Goal: Complete application form

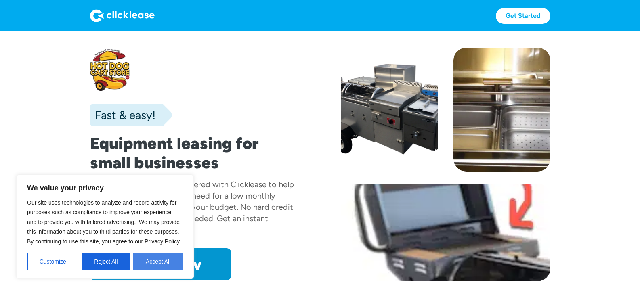
click at [166, 258] on button "Accept All" at bounding box center [158, 262] width 50 height 18
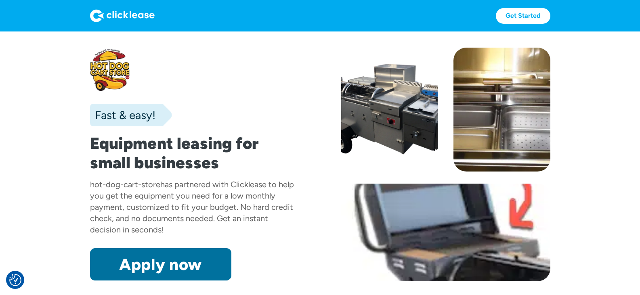
click at [179, 265] on link "Apply now" at bounding box center [160, 264] width 141 height 32
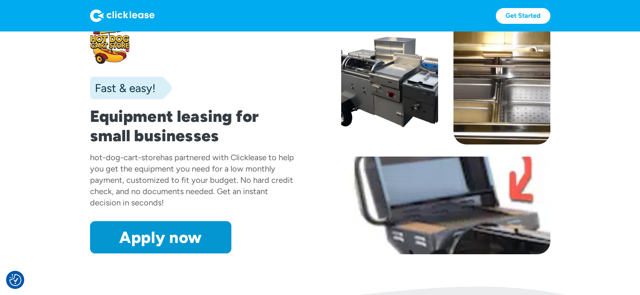
scroll to position [40, 0]
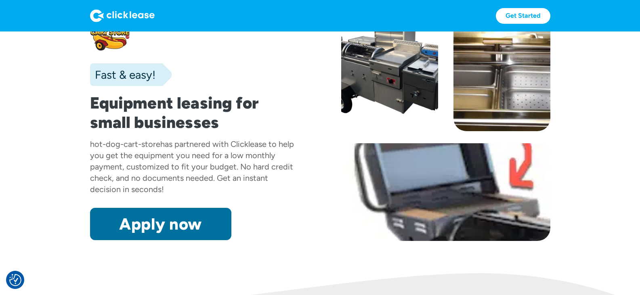
click at [140, 222] on link "Apply now" at bounding box center [160, 224] width 141 height 32
